Goal: Task Accomplishment & Management: Use online tool/utility

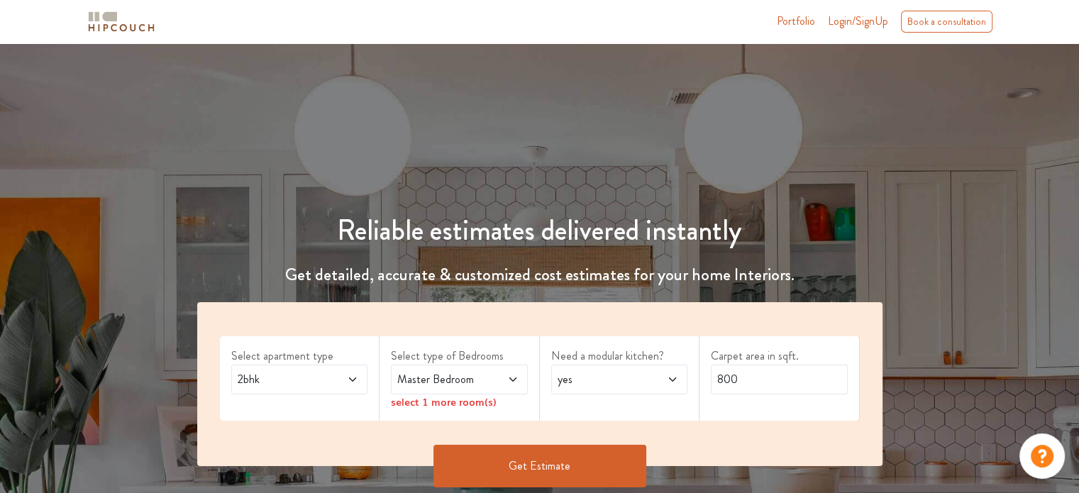
click at [665, 377] on span at bounding box center [662, 379] width 31 height 17
click at [613, 446] on div "no" at bounding box center [624, 442] width 128 height 17
drag, startPoint x: 759, startPoint y: 380, endPoint x: 614, endPoint y: 388, distance: 145.7
click at [614, 388] on div "Select apartment type 2bhk Select type of Bedrooms Master Bedroom select 1 more…" at bounding box center [539, 384] width 685 height 164
type input "1200"
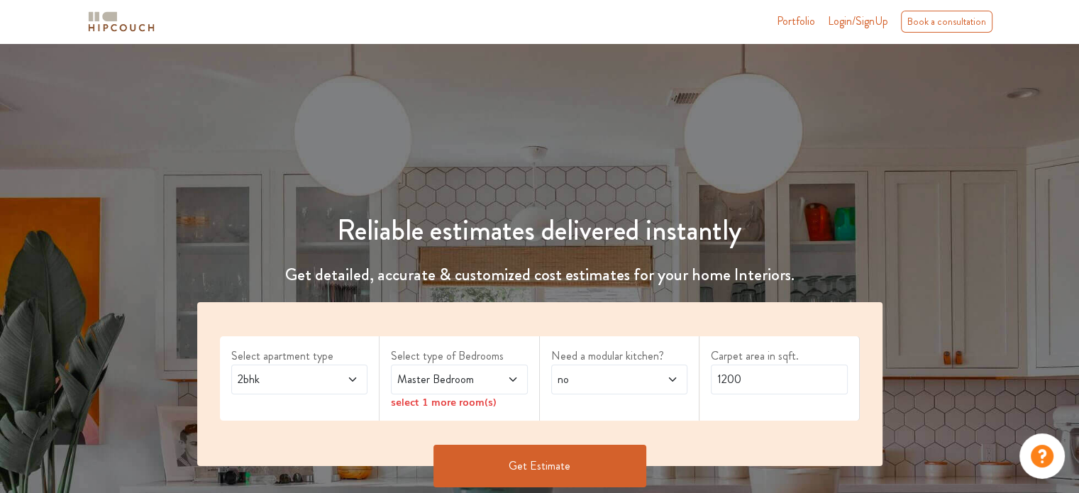
click at [473, 404] on div "select 1 more room(s)" at bounding box center [459, 401] width 137 height 15
click at [507, 381] on icon at bounding box center [512, 379] width 11 height 11
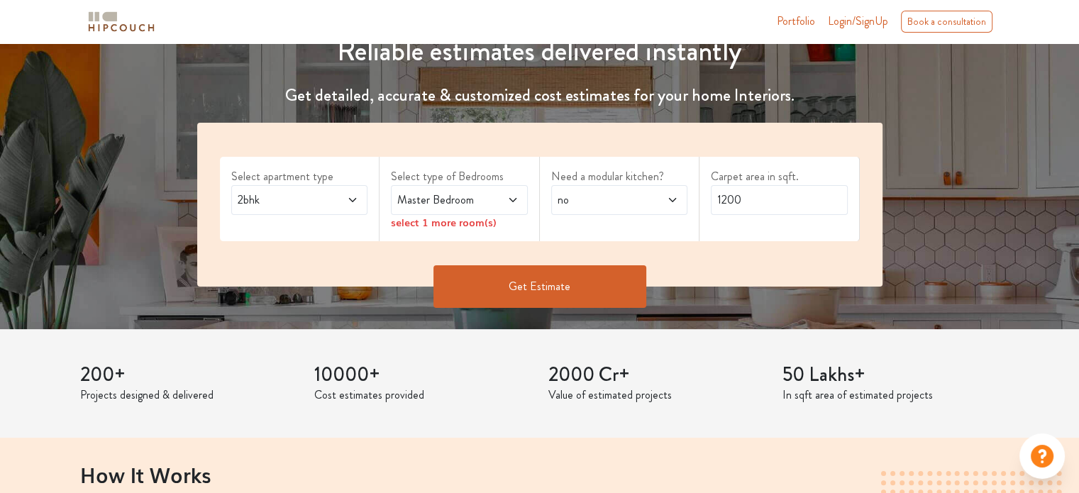
scroll to position [185, 0]
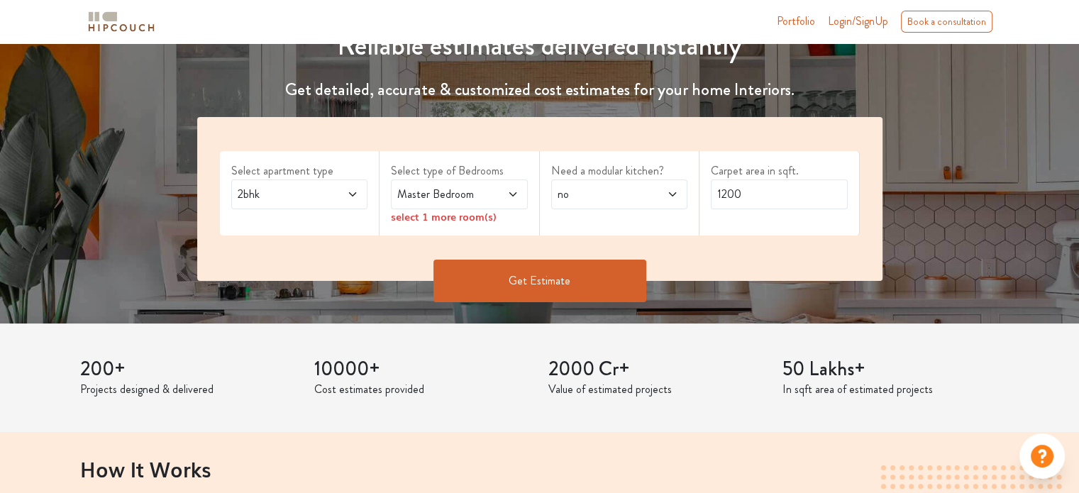
click at [583, 275] on button "Get Estimate" at bounding box center [539, 281] width 213 height 43
